Goal: Answer question/provide support

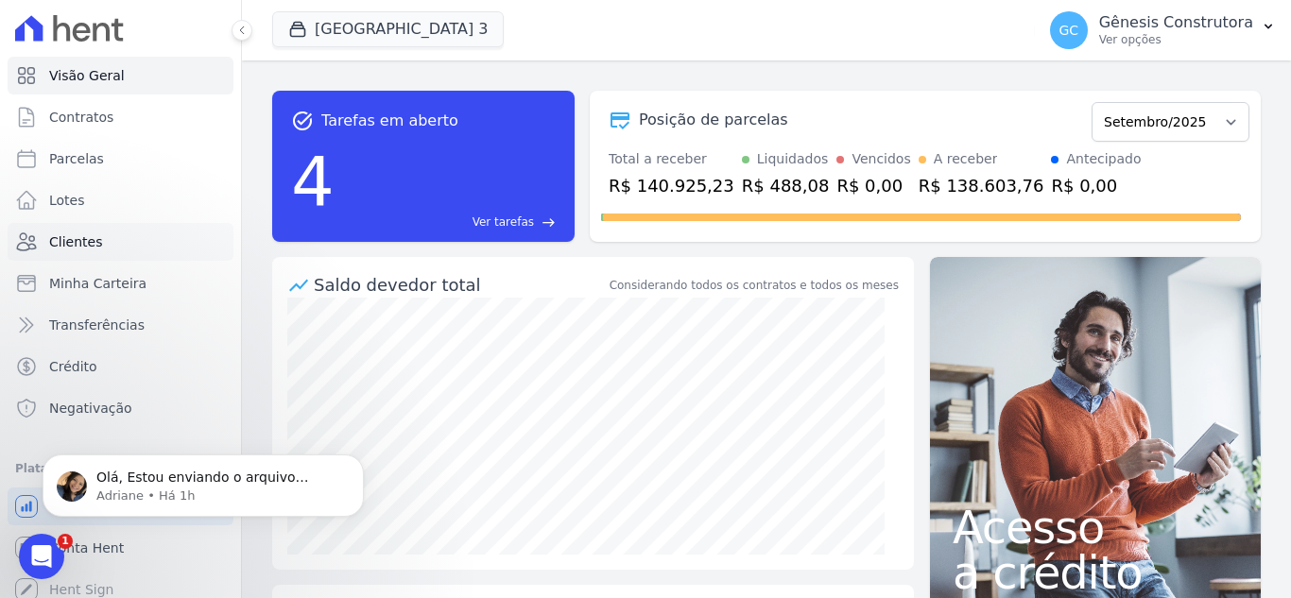
click at [135, 251] on link "Clientes" at bounding box center [121, 242] width 226 height 38
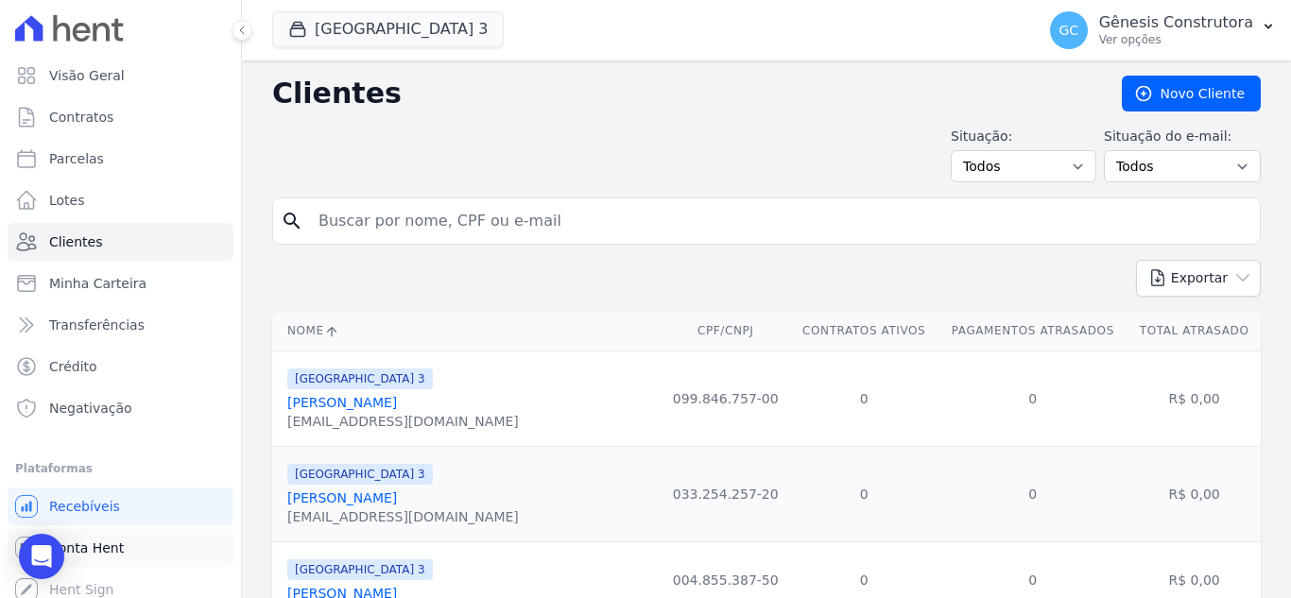
click at [147, 544] on link "Conta Hent" at bounding box center [121, 548] width 226 height 38
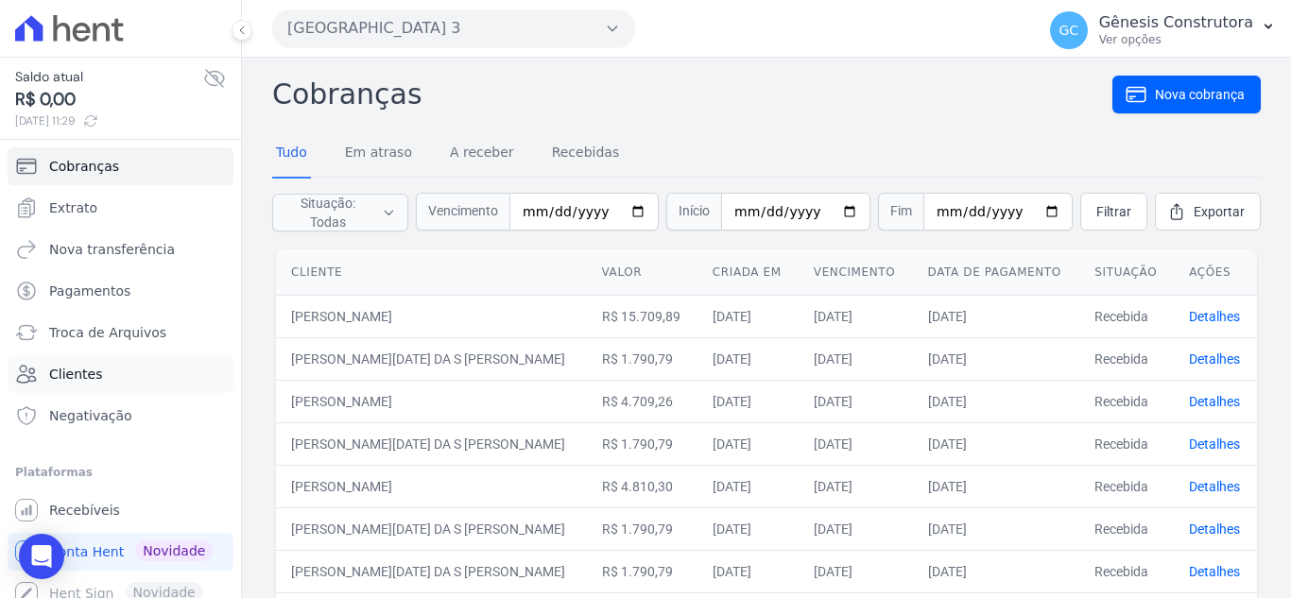
click at [124, 364] on link "Clientes" at bounding box center [121, 374] width 226 height 38
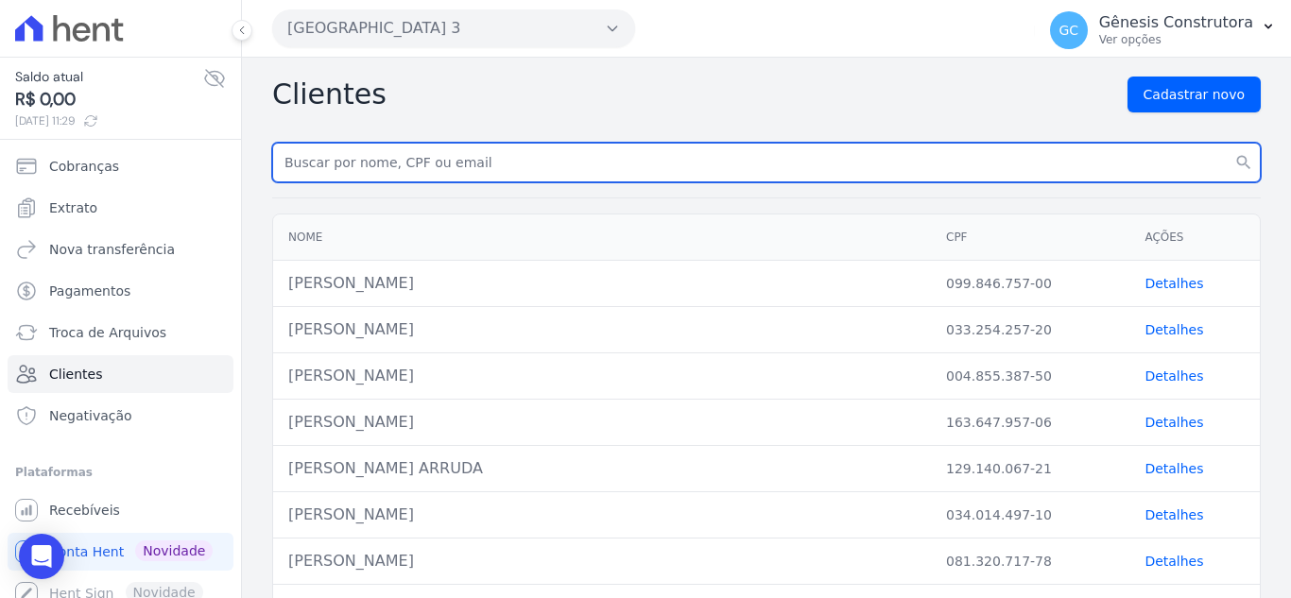
click at [460, 178] on input "text" at bounding box center [766, 163] width 989 height 40
type input "cristiane brant"
click at [1227, 143] on button "search" at bounding box center [1244, 163] width 34 height 40
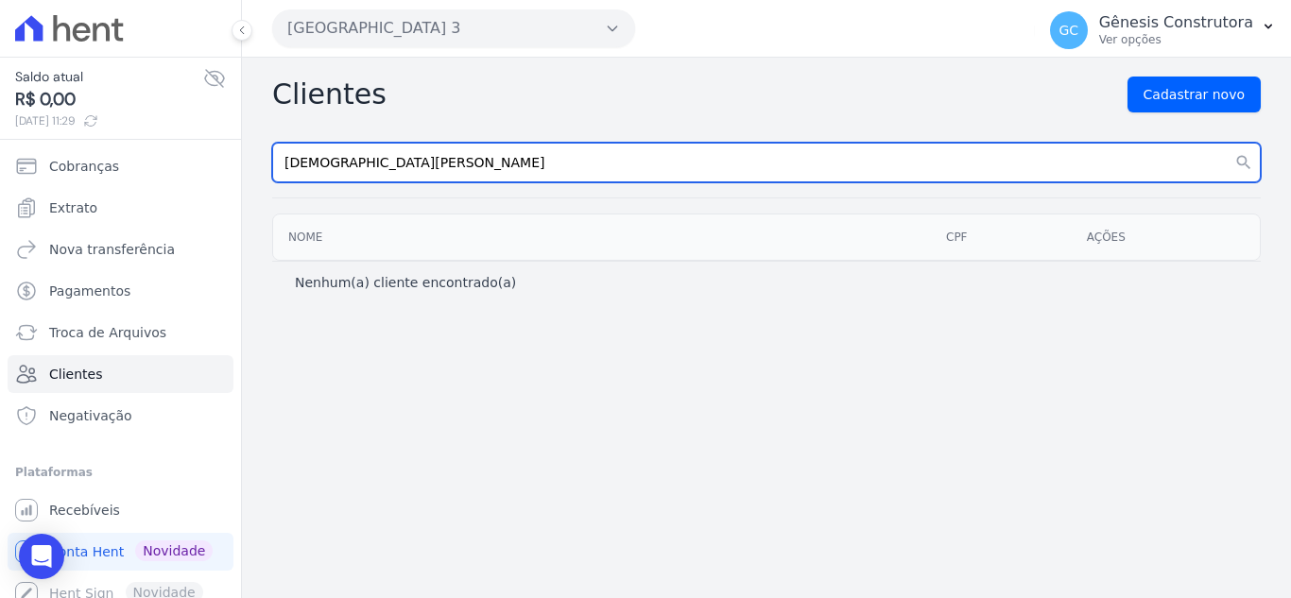
click at [460, 178] on input "cristiane brant" at bounding box center [766, 163] width 989 height 40
type input "cristiane bran"
click at [1227, 143] on button "search" at bounding box center [1244, 163] width 34 height 40
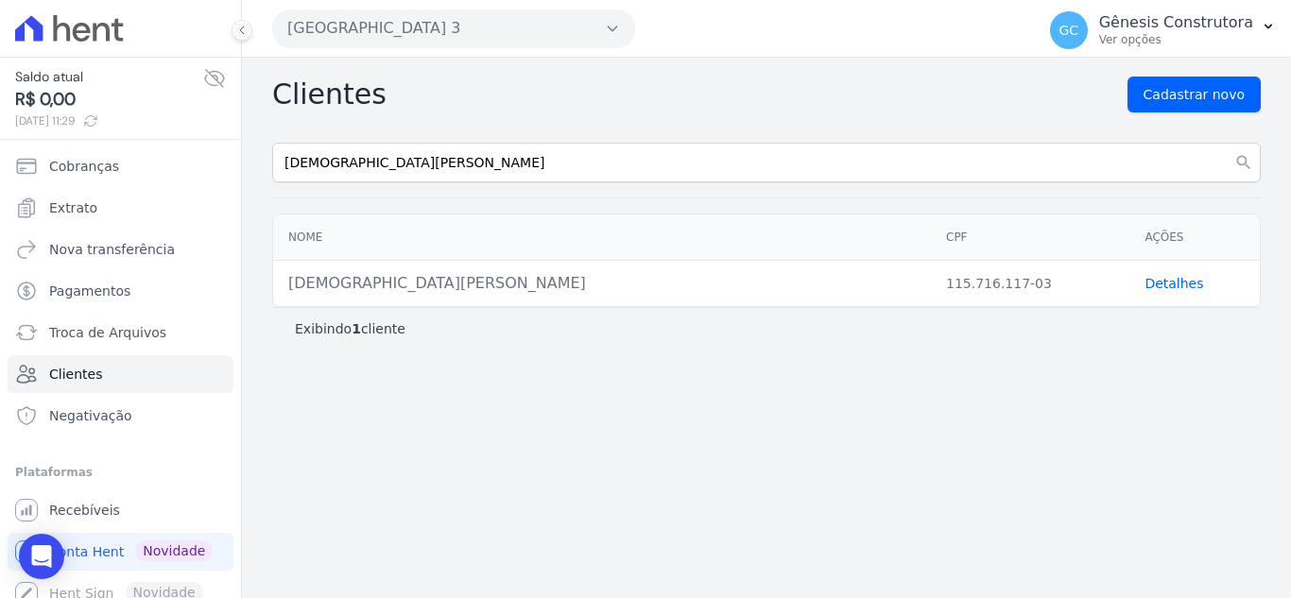
click at [1168, 290] on link "Detalhes" at bounding box center [1174, 283] width 59 height 15
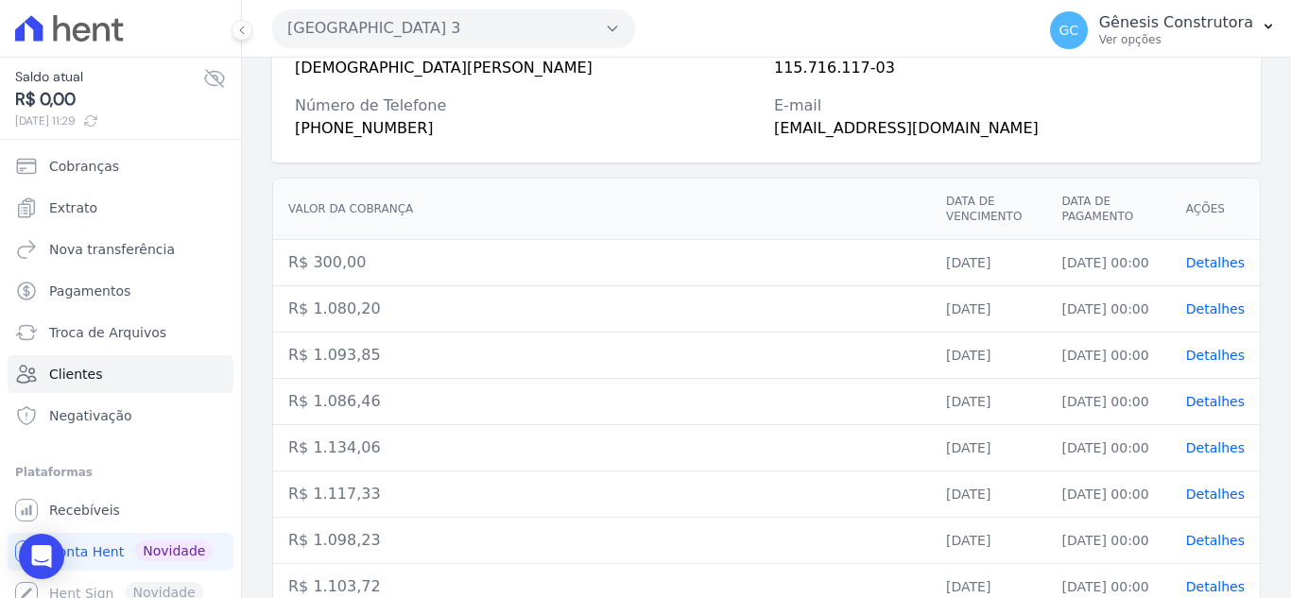
scroll to position [449, 0]
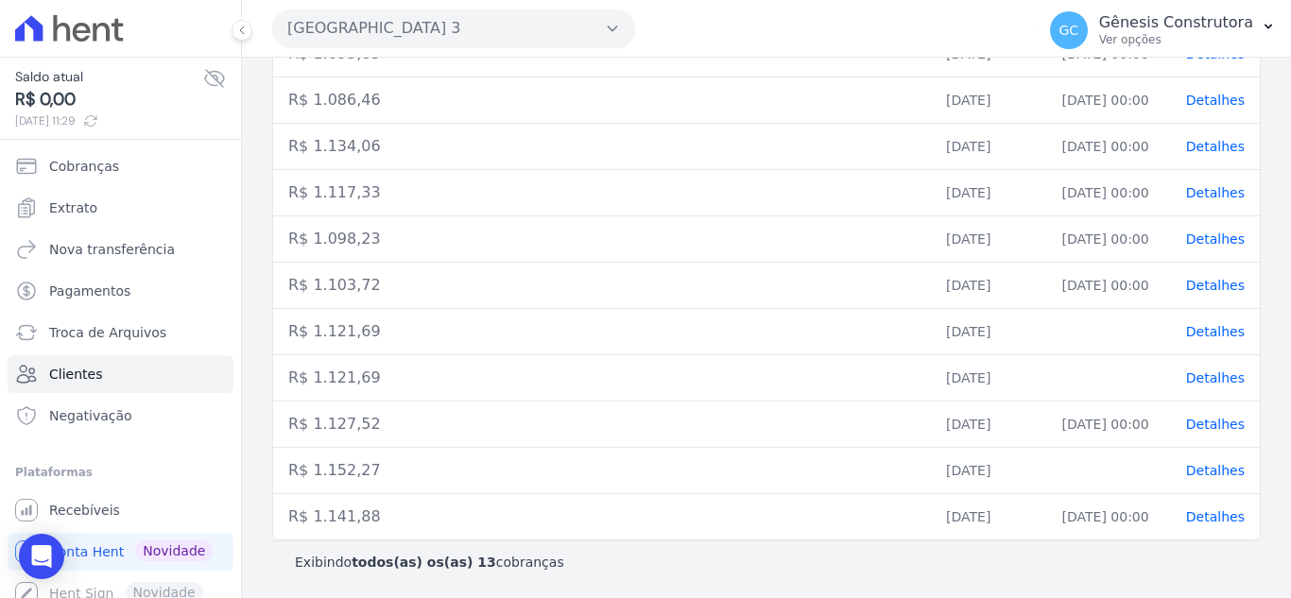
click at [1220, 472] on span "Detalhes" at bounding box center [1215, 470] width 59 height 15
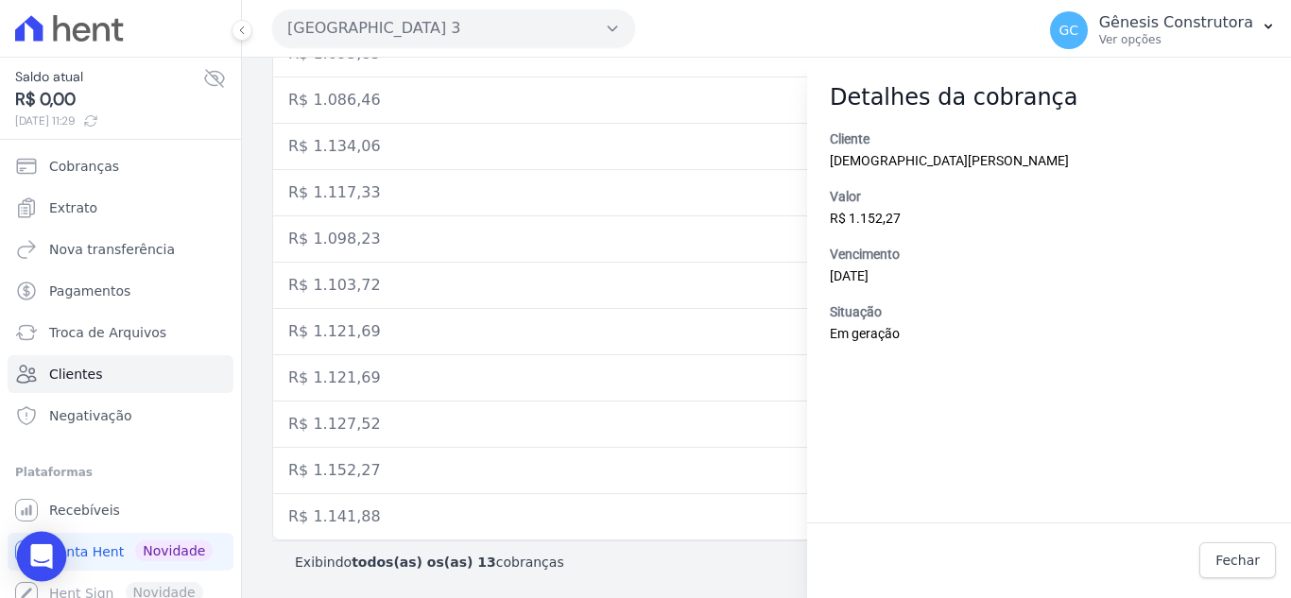
click at [55, 565] on div "Open Intercom Messenger" at bounding box center [42, 557] width 50 height 50
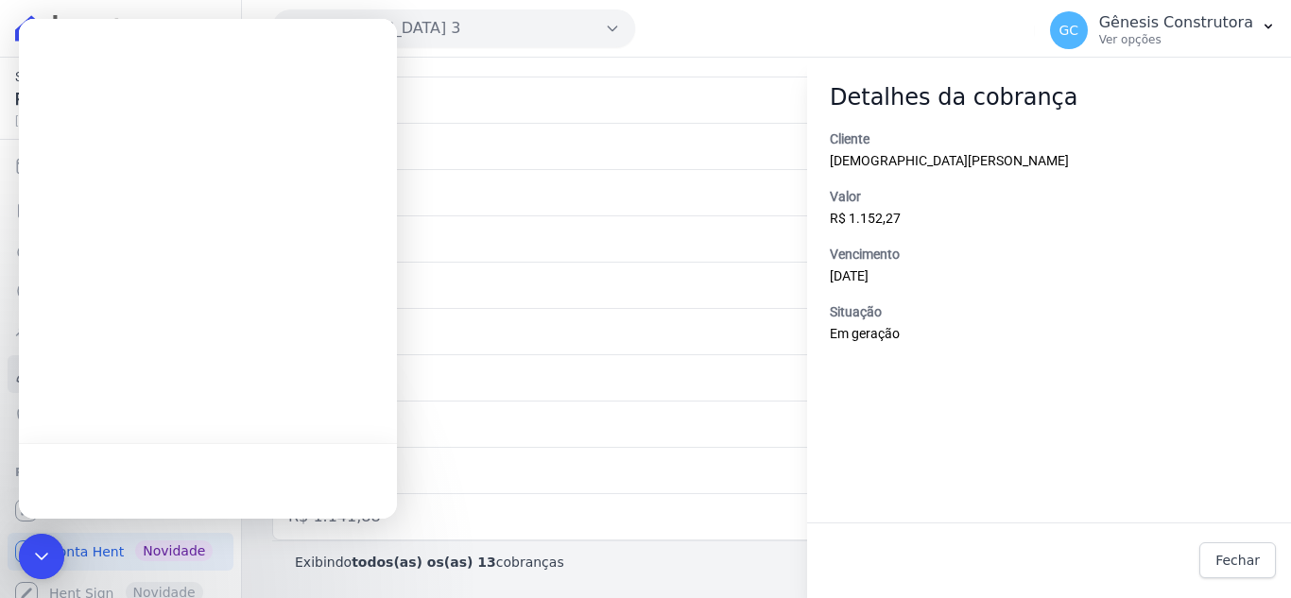
scroll to position [0, 0]
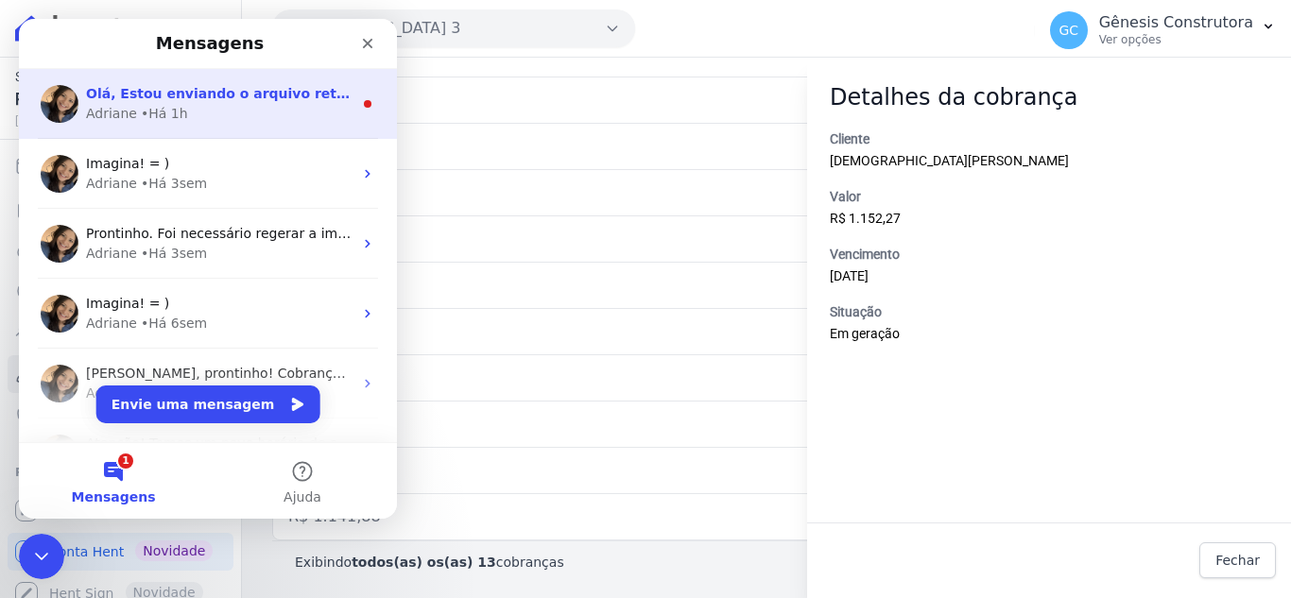
click at [230, 106] on div "Adriane • Há 1h" at bounding box center [219, 114] width 267 height 20
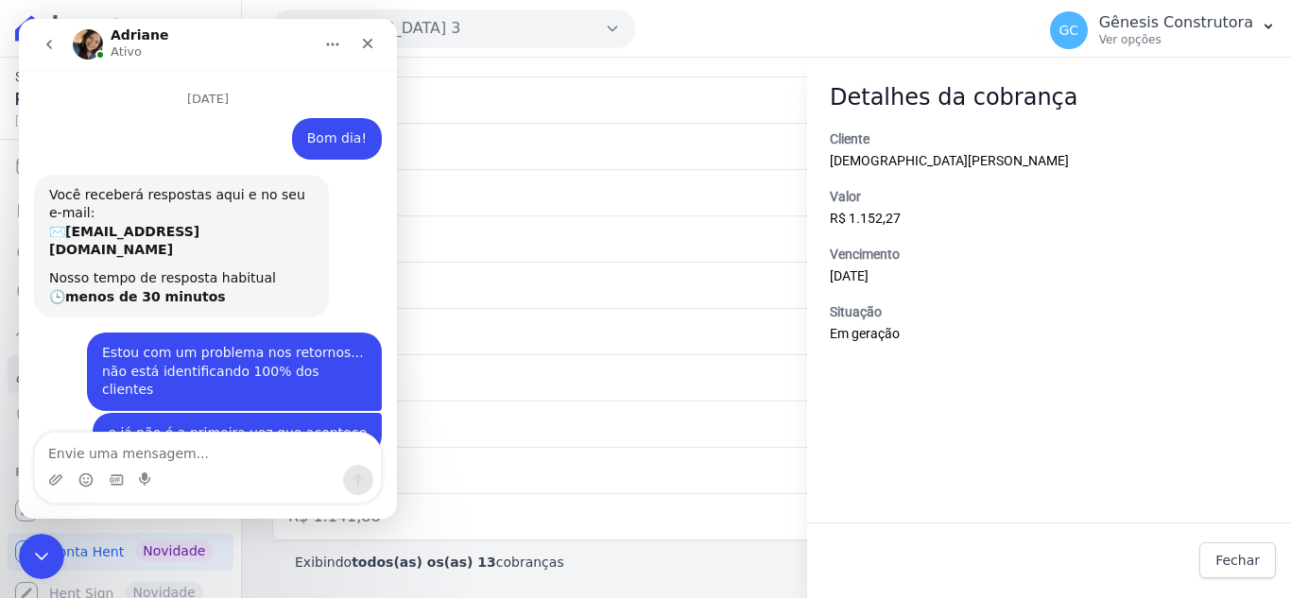
scroll to position [47, 0]
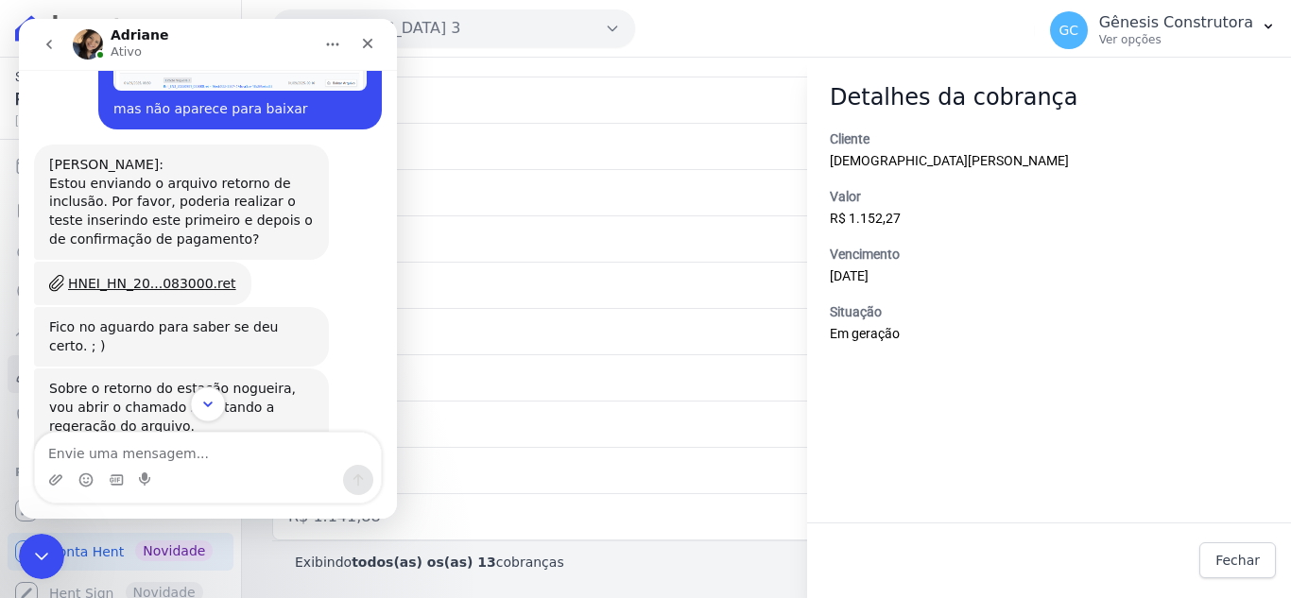
click at [205, 419] on button "Scroll to bottom" at bounding box center [207, 404] width 35 height 35
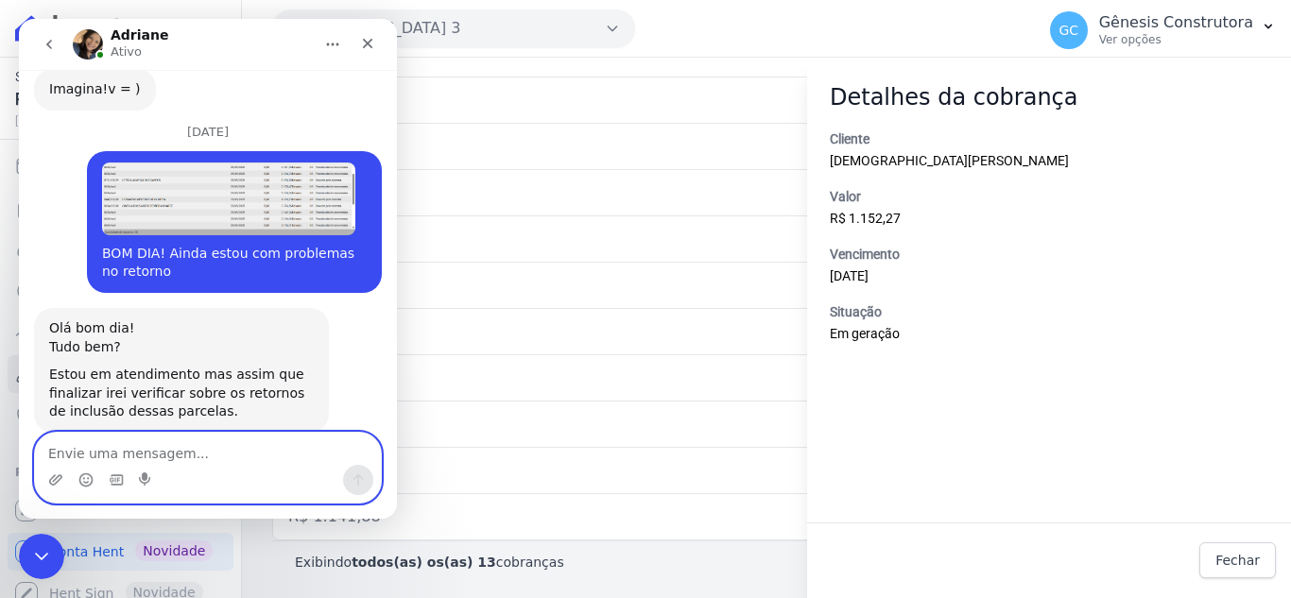
click at [139, 446] on textarea "Envie uma mensagem..." at bounding box center [208, 449] width 346 height 32
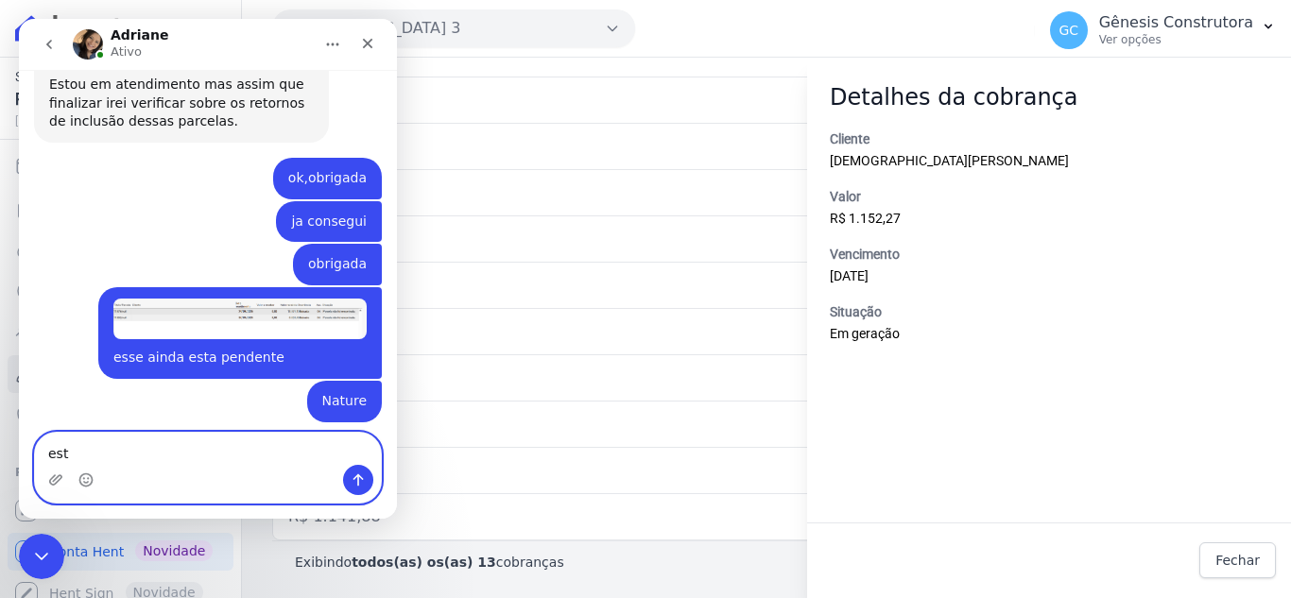
scroll to position [16048, 0]
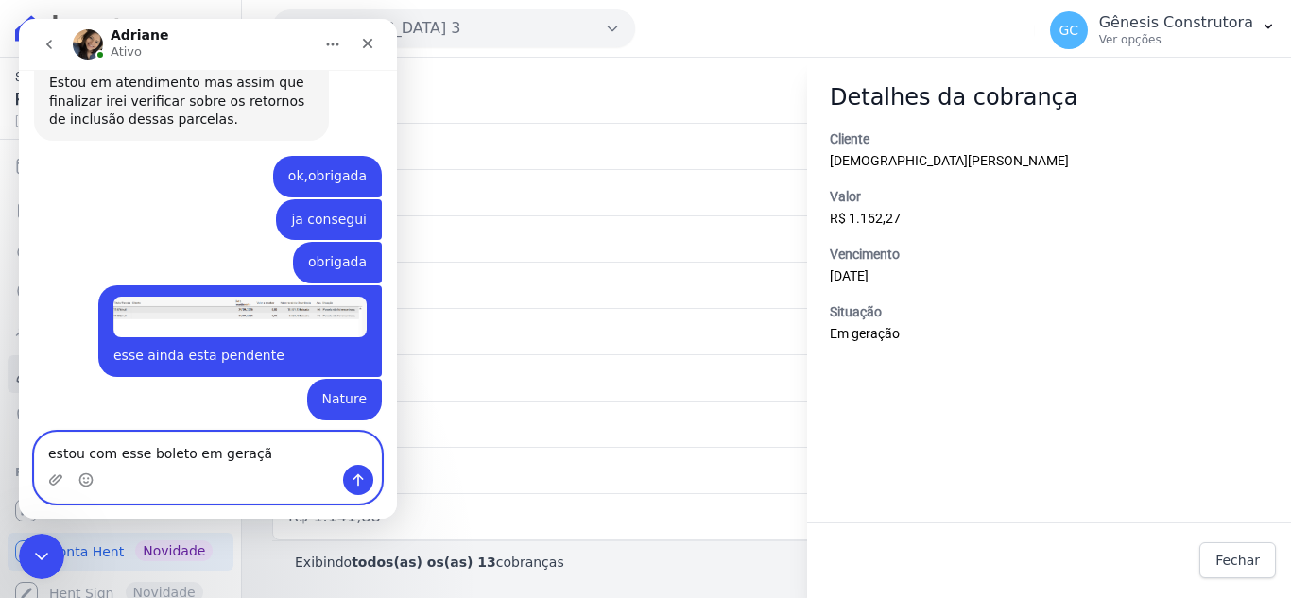
type textarea "estou com esse boleto em geração"
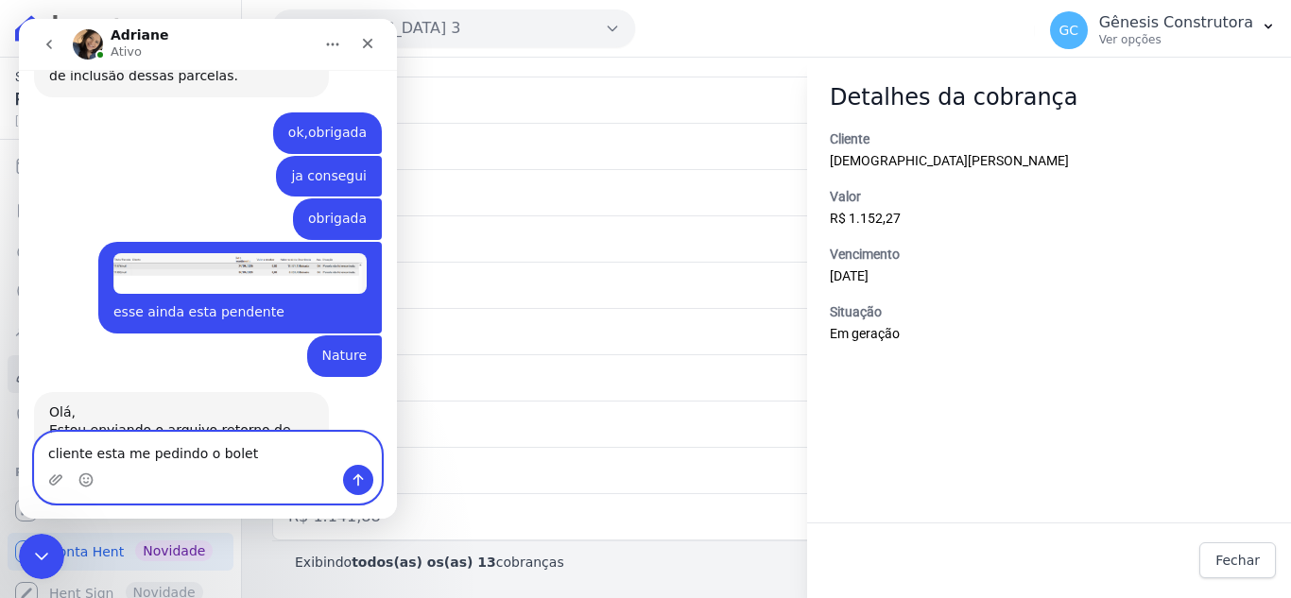
type textarea "cliente esta me pedindo o boleto"
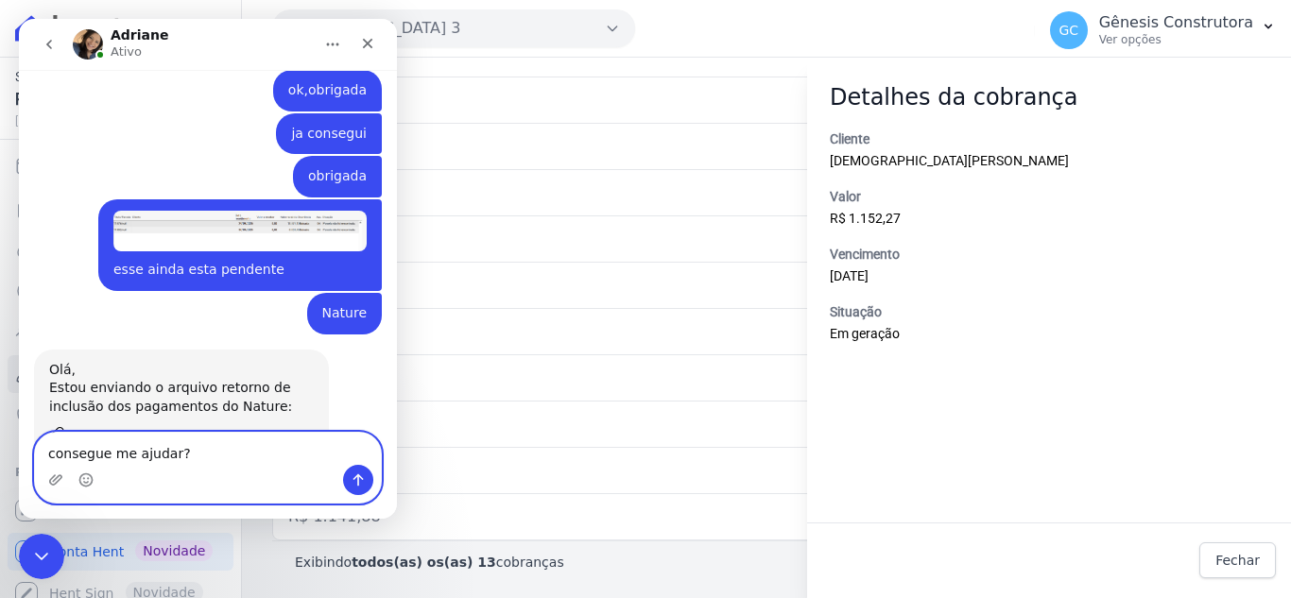
type textarea "consegue me ajudar?["
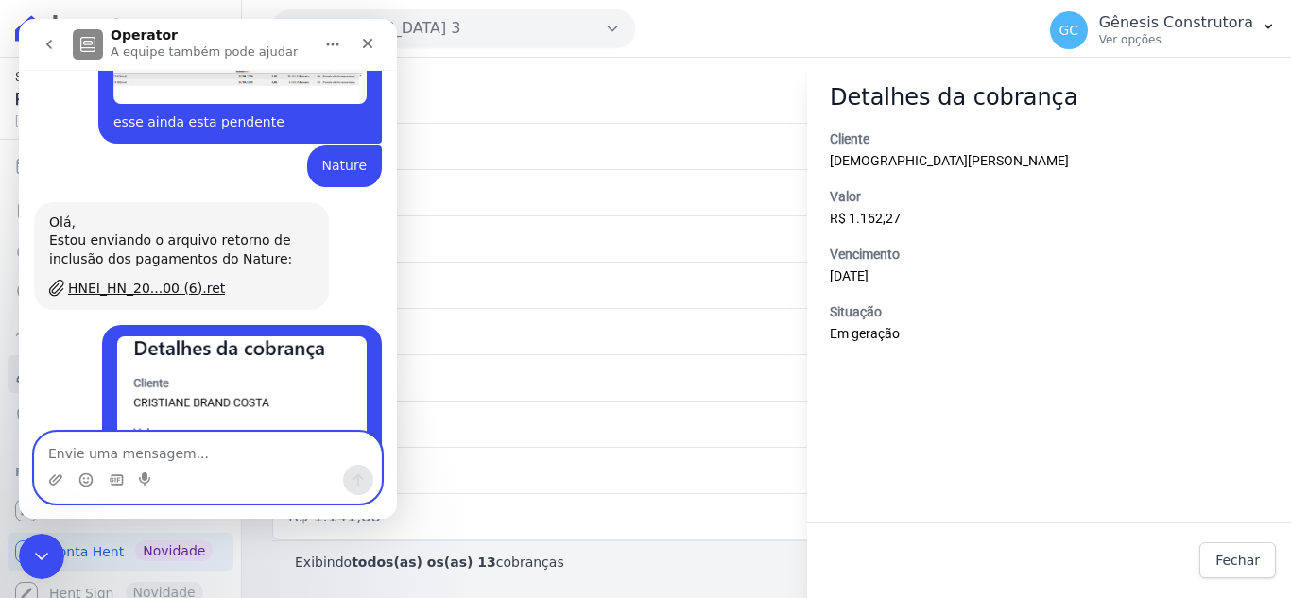
scroll to position [16376, 0]
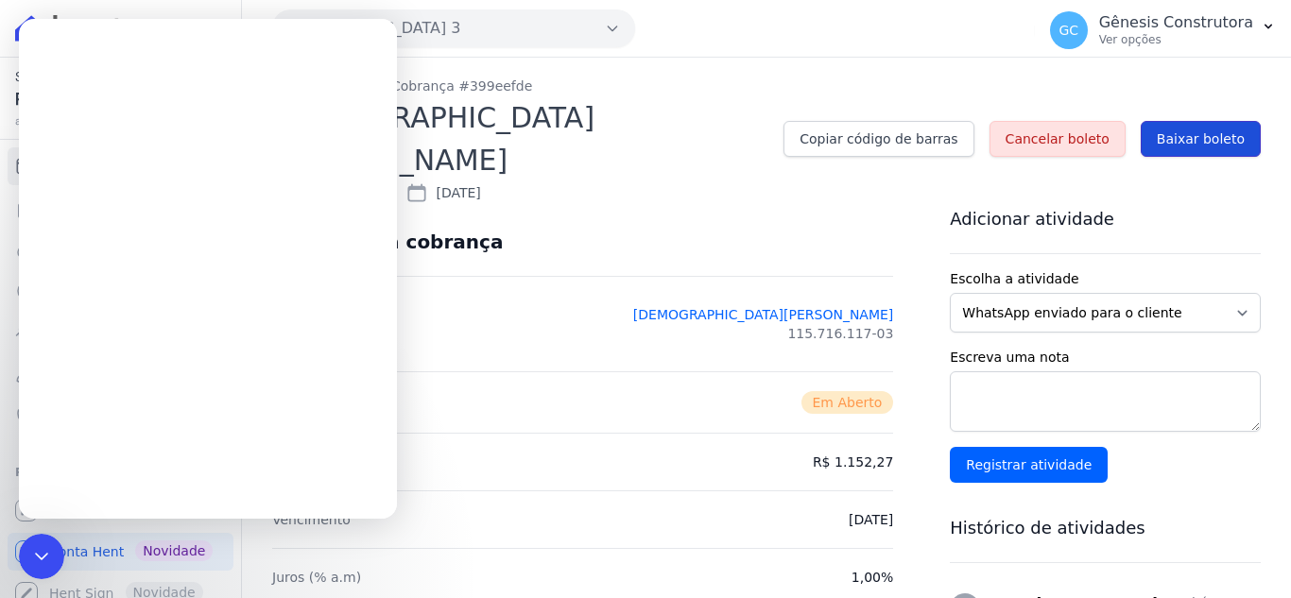
click at [1185, 130] on span "Baixar boleto" at bounding box center [1201, 139] width 88 height 19
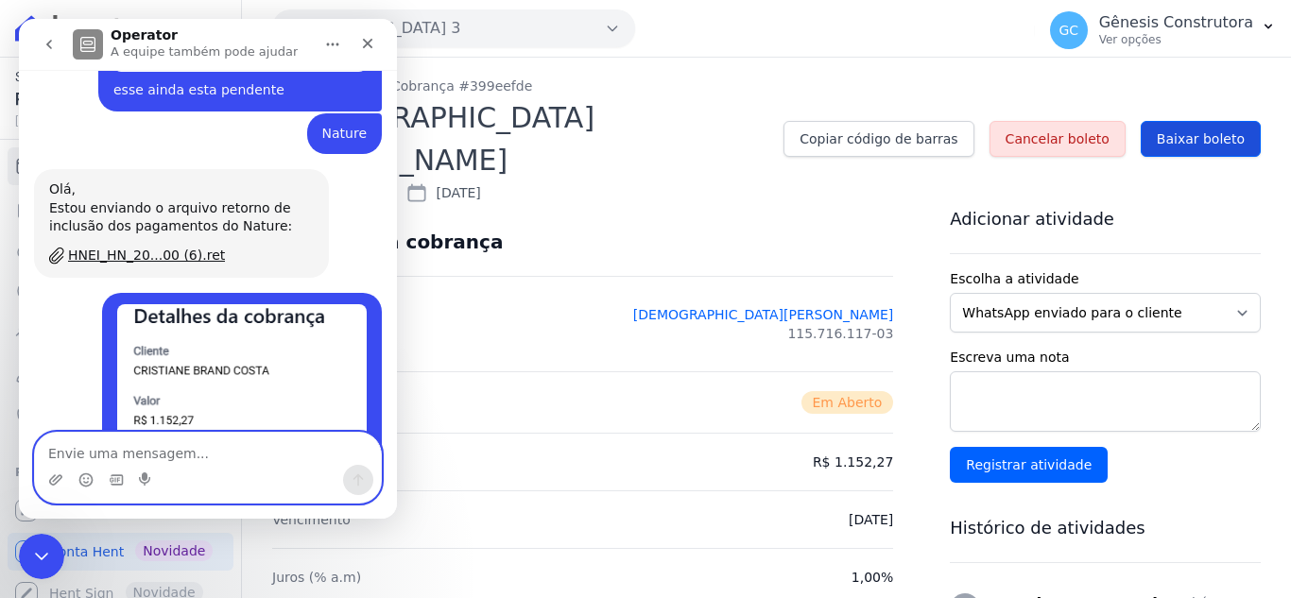
scroll to position [15875, 0]
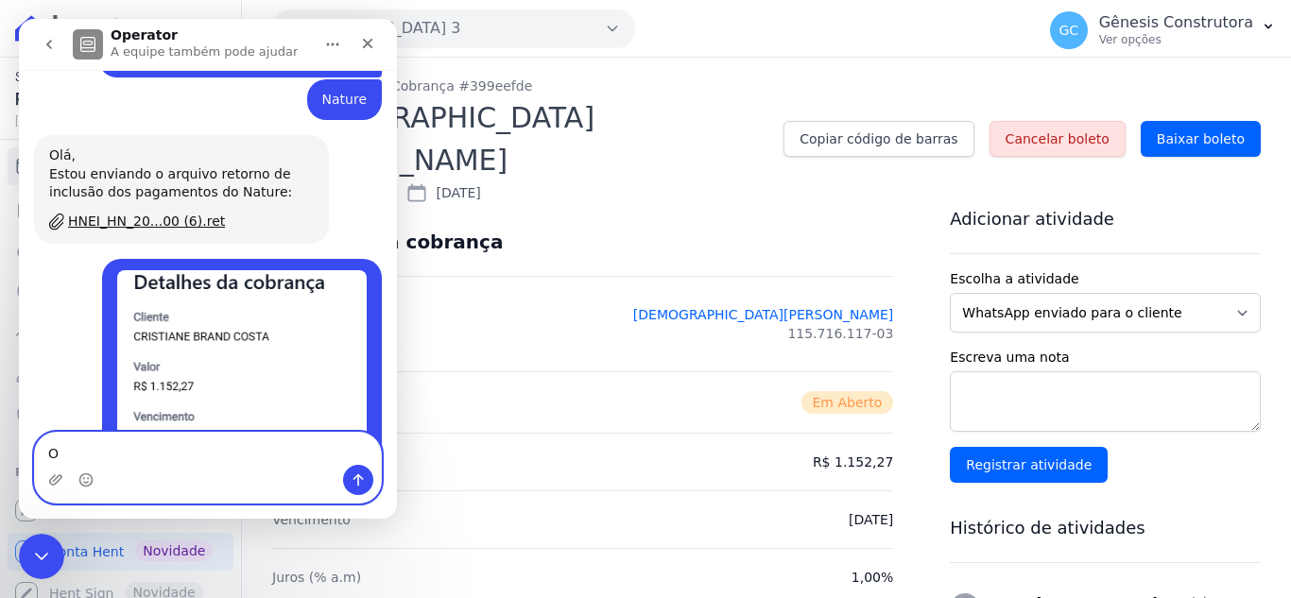
type textarea "OK"
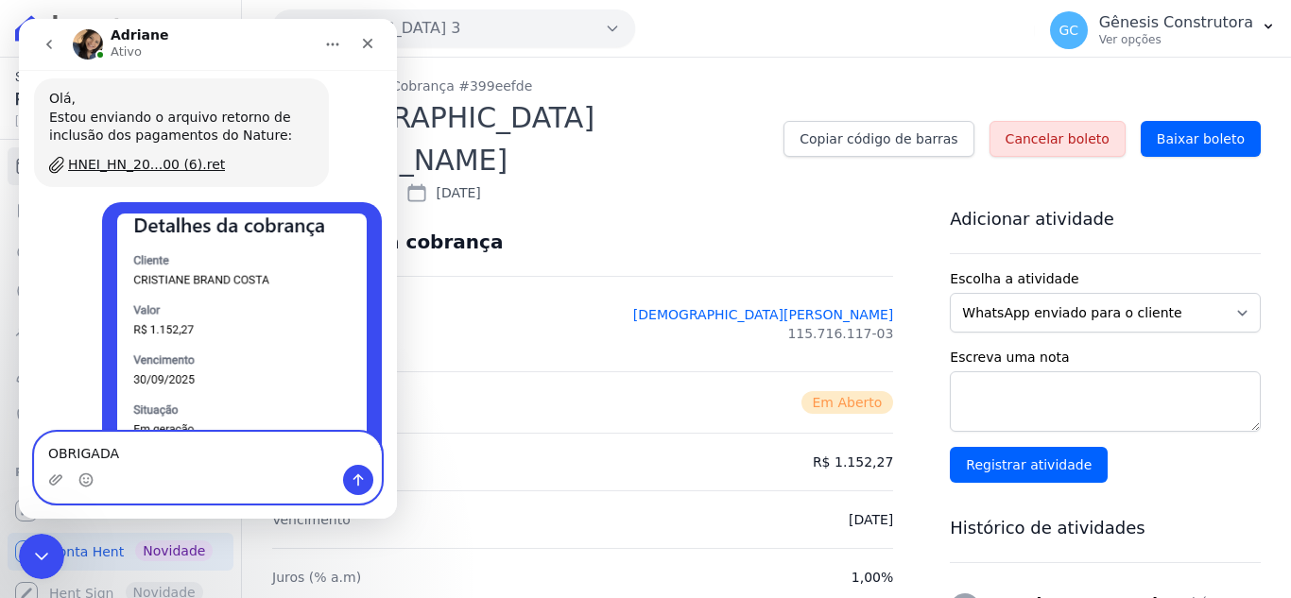
type textarea "OBRIGADA["
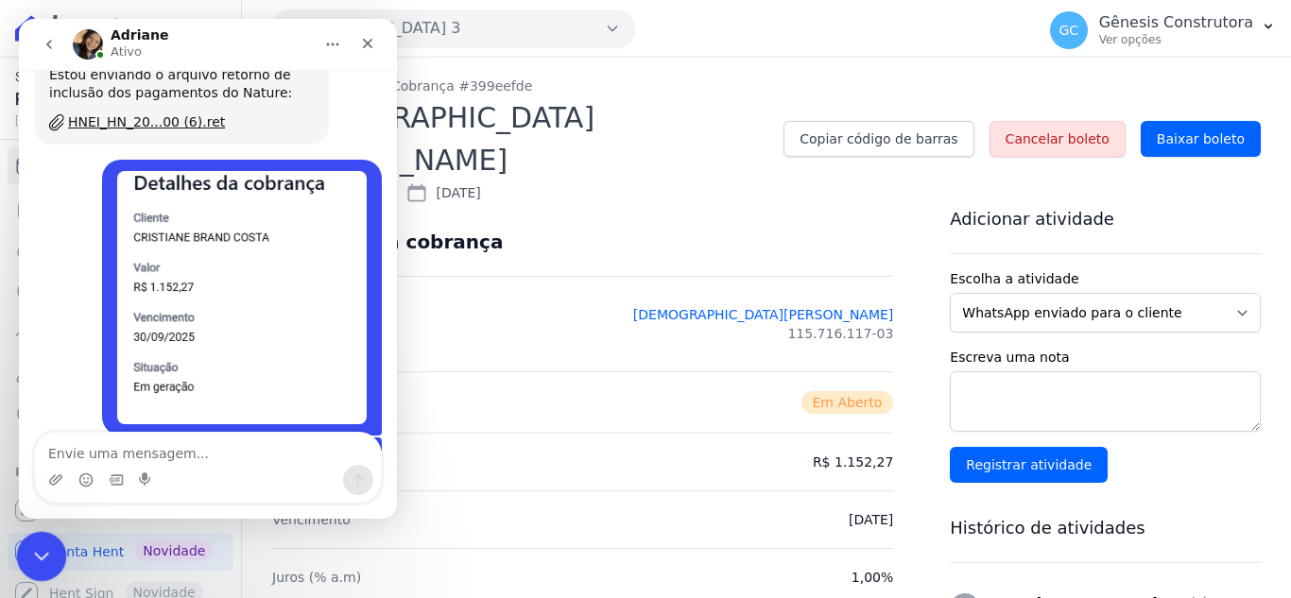
drag, startPoint x: 41, startPoint y: 567, endPoint x: 458, endPoint y: 1094, distance: 672.2
click at [41, 569] on div "Encerramento do Messenger da Intercom" at bounding box center [38, 553] width 45 height 45
